Goal: Task Accomplishment & Management: Manage account settings

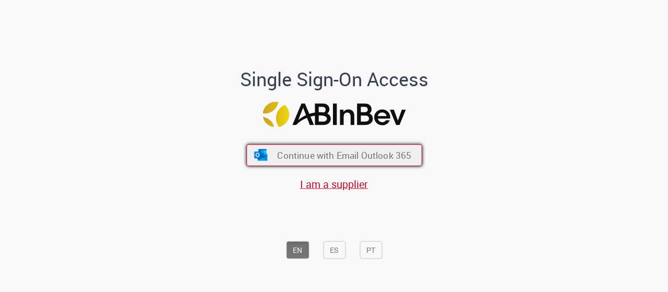
click at [279, 156] on span "Continue with Email Outlook 365" at bounding box center [344, 155] width 134 height 12
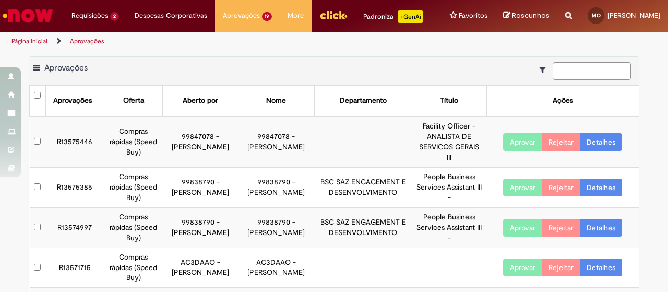
click at [185, 68] on div "Exportar como PDF Exportar como Excel Exportar como CSV Aprovações" at bounding box center [333, 71] width 609 height 29
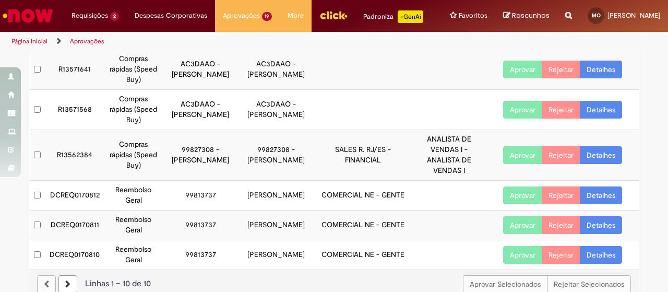
scroll to position [251, 0]
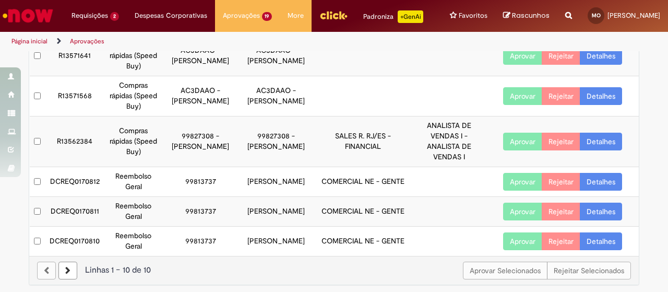
click at [525, 176] on button "Aprovar" at bounding box center [522, 182] width 39 height 18
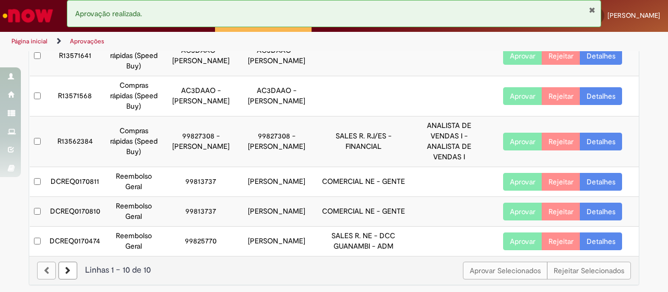
click at [504, 177] on button "Aprovar" at bounding box center [522, 182] width 39 height 18
click at [587, 177] on link "Detalhes" at bounding box center [601, 182] width 42 height 18
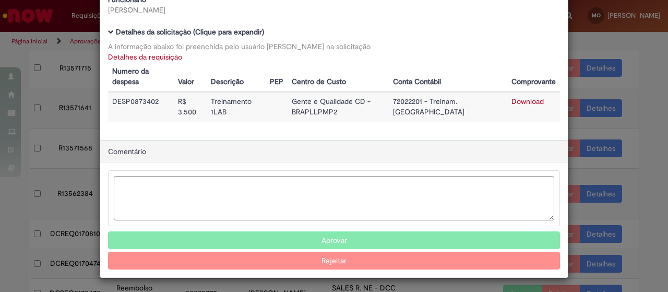
scroll to position [80, 0]
click at [319, 236] on button "Aprovar" at bounding box center [334, 241] width 452 height 18
